Goal: Find specific page/section: Find specific page/section

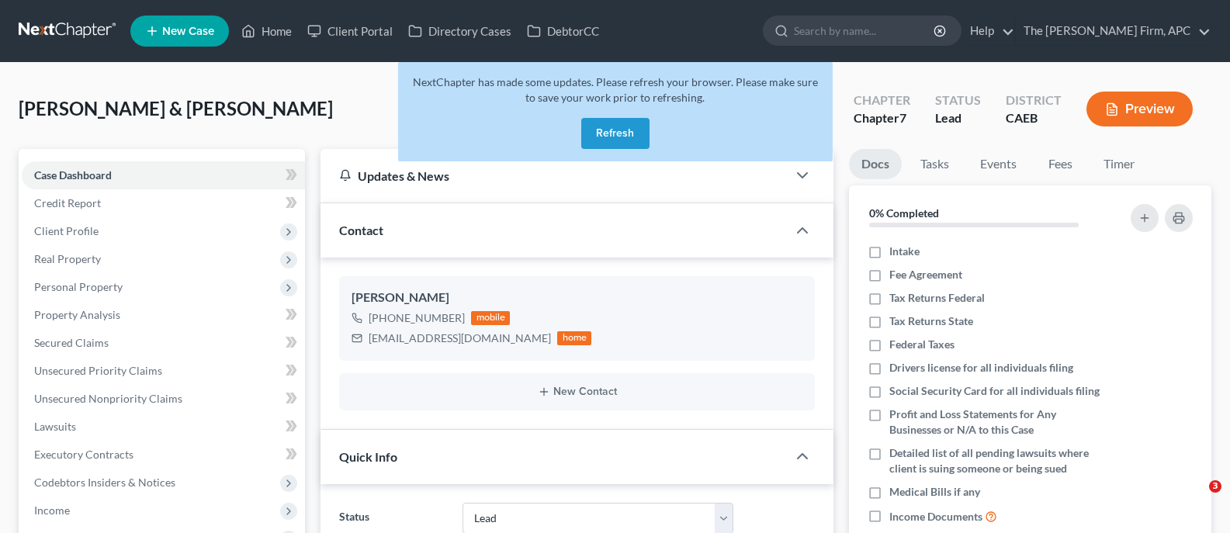
select select "4"
click at [78, 33] on link at bounding box center [68, 31] width 99 height 28
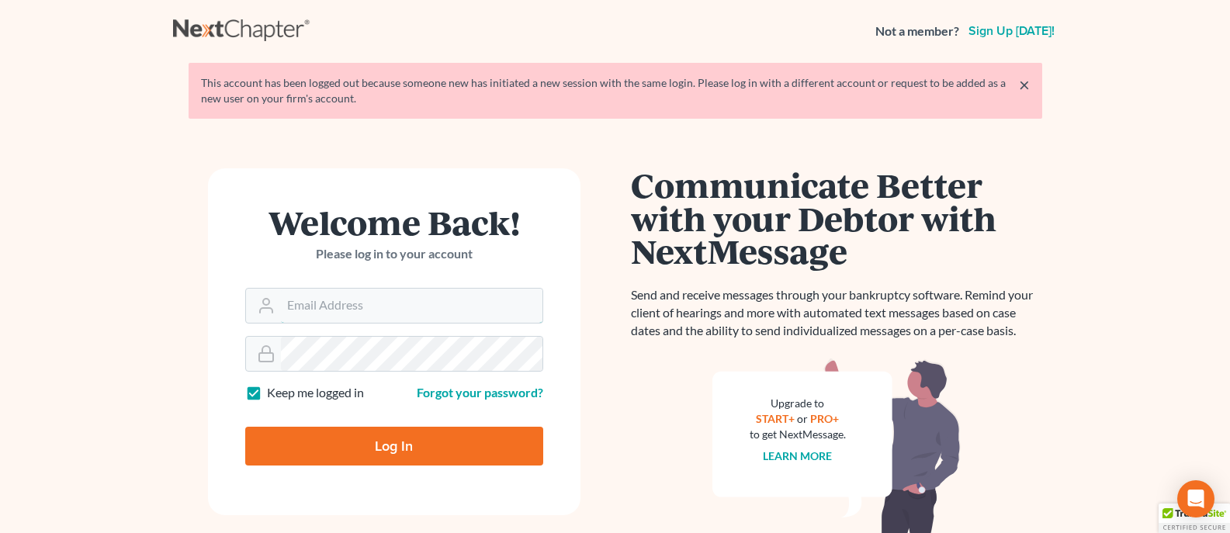
type input "[PERSON_NAME][EMAIL_ADDRESS][DOMAIN_NAME]"
click at [341, 460] on input "Log In" at bounding box center [394, 446] width 298 height 39
type input "Thinking..."
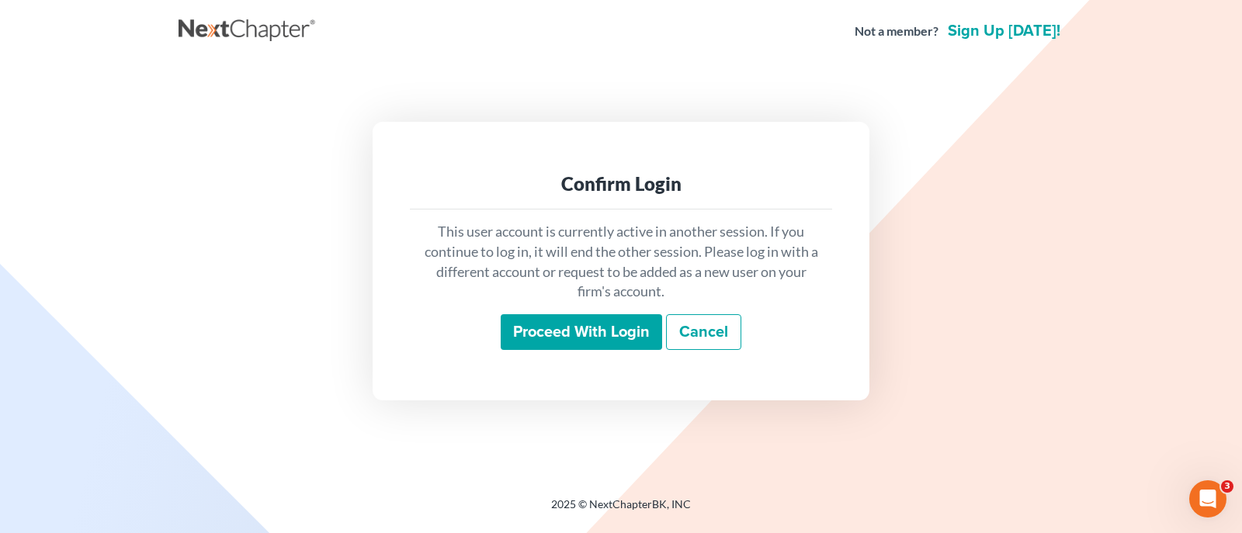
click at [567, 331] on input "Proceed with login" at bounding box center [581, 332] width 161 height 36
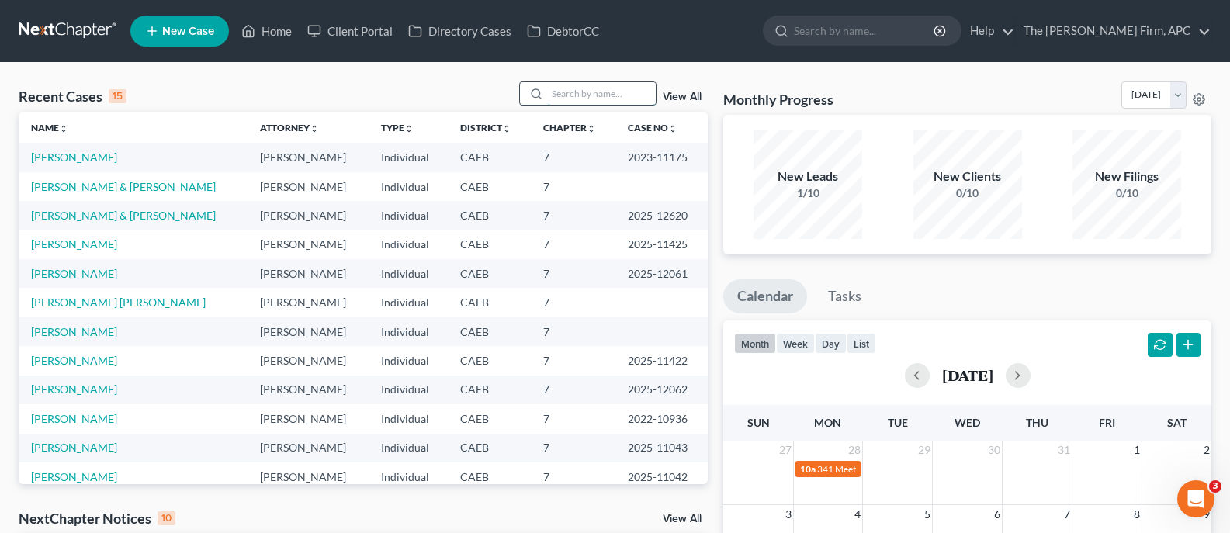
click at [591, 96] on input "search" at bounding box center [601, 93] width 109 height 23
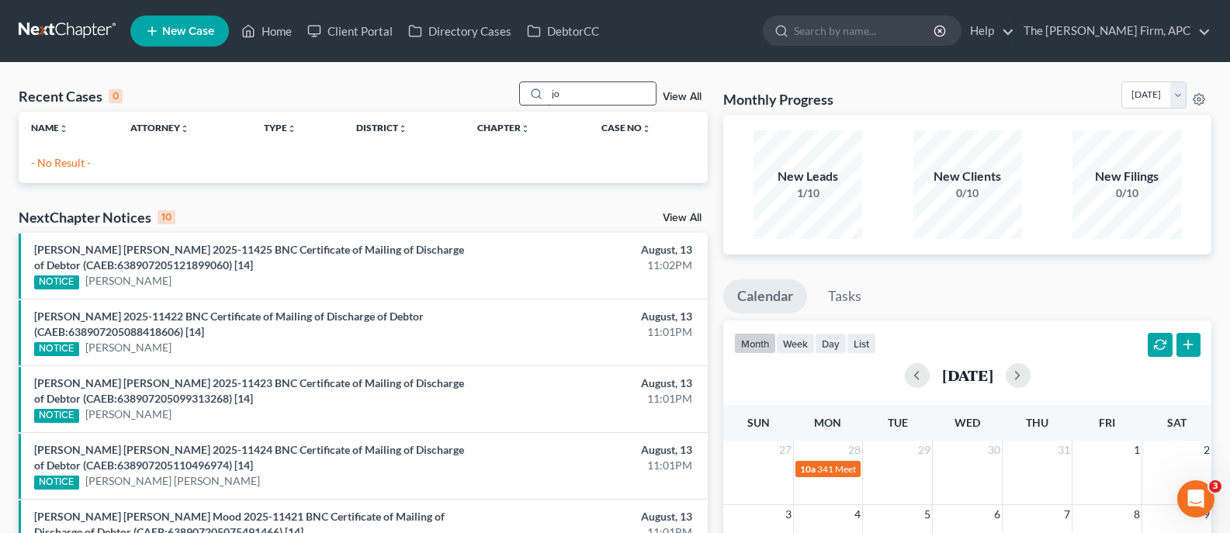
type input "j"
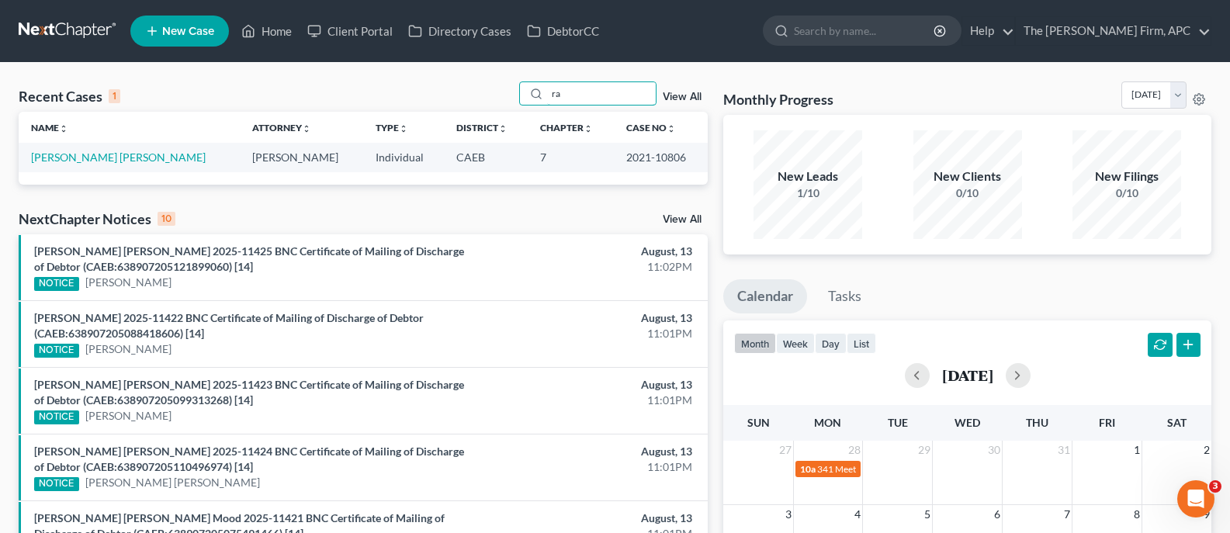
type input "r"
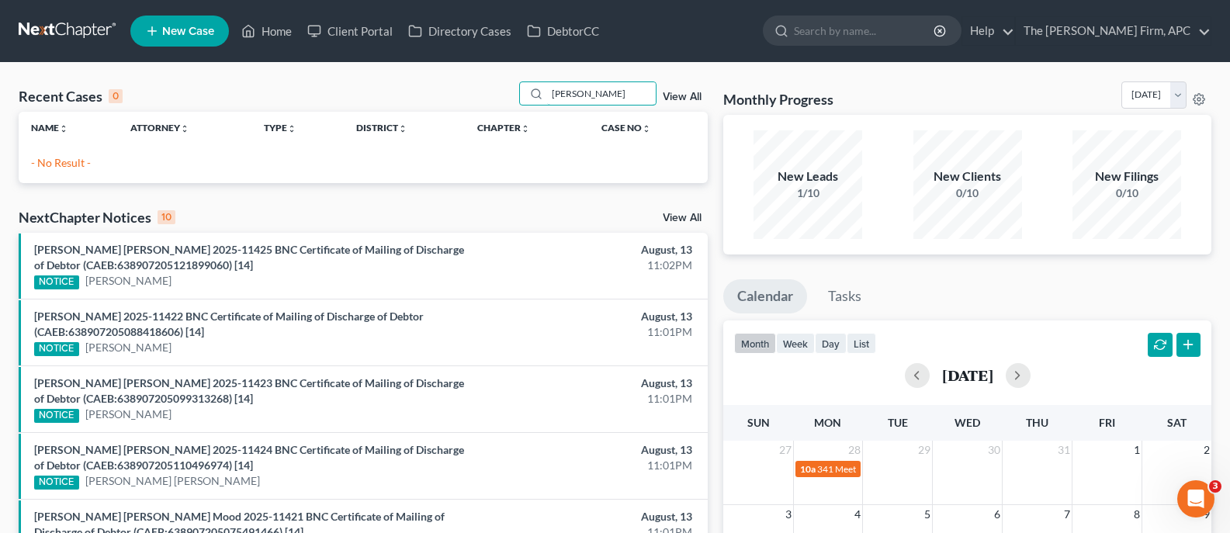
type input "[PERSON_NAME]"
click at [873, 36] on input "search" at bounding box center [865, 30] width 142 height 29
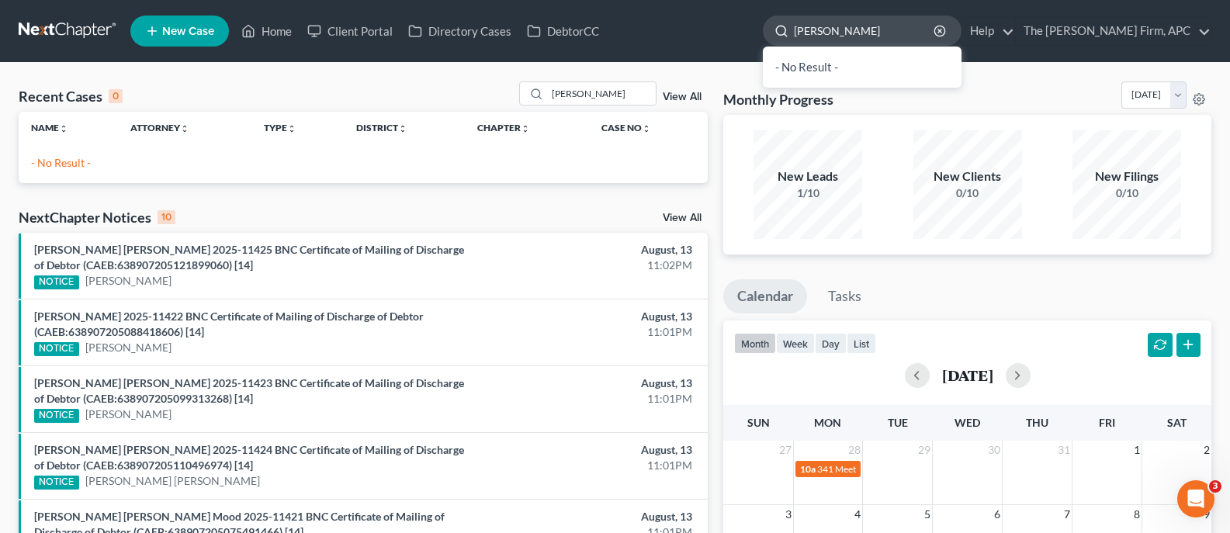
type input "[PERSON_NAME]"
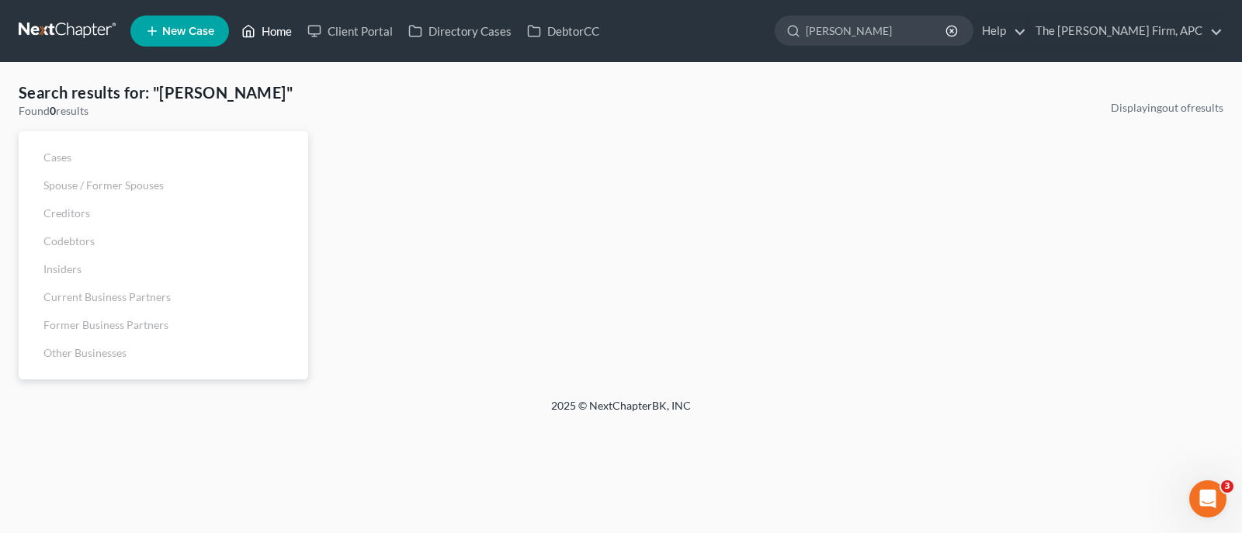
click at [262, 29] on link "Home" at bounding box center [267, 31] width 66 height 28
